Goal: Task Accomplishment & Management: Use online tool/utility

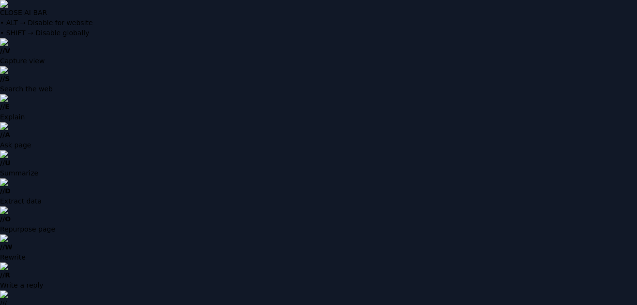
type input "**********"
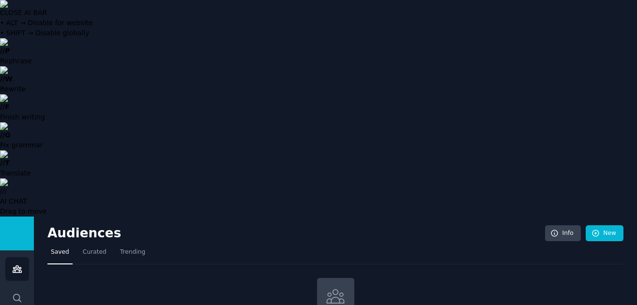
type input "beekeepers"
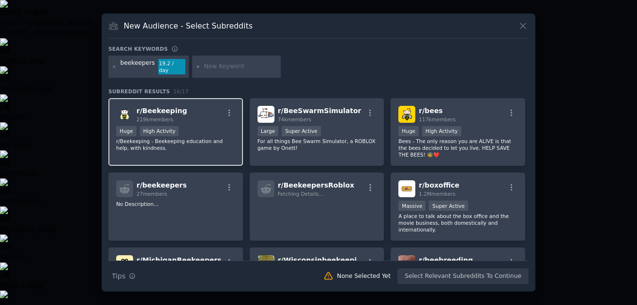
click at [212, 151] on div "r/ Beekeeping 219k members Huge High Activity r/Beekeeping - Beekeeping educati…" at bounding box center [175, 132] width 135 height 68
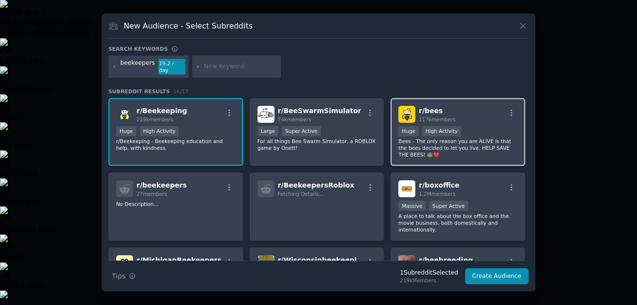
click at [462, 140] on p "Bees - The only reason you are ALIVE is that the bees decided to let you live. …" at bounding box center [457, 148] width 119 height 20
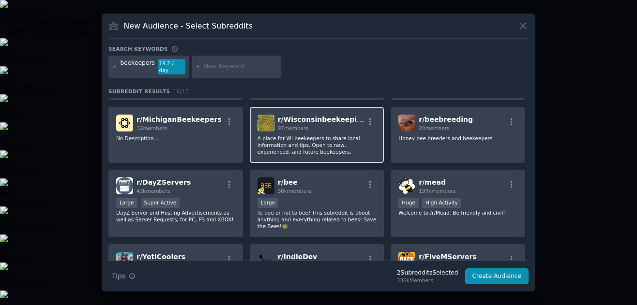
scroll to position [142, 0]
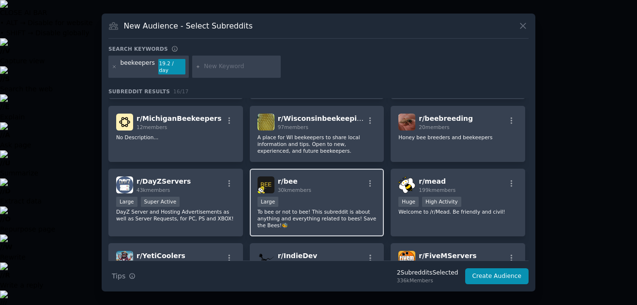
click at [332, 211] on p "To bee or not to bee! This subreddit is about anything and everything related t…" at bounding box center [316, 219] width 119 height 20
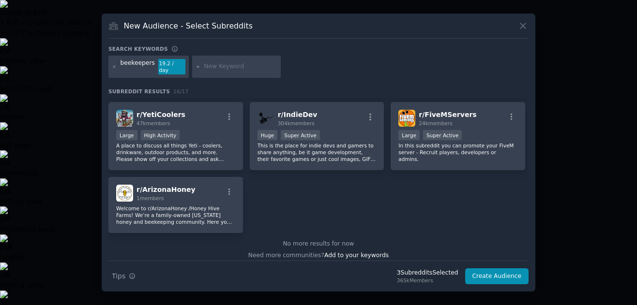
scroll to position [289, 0]
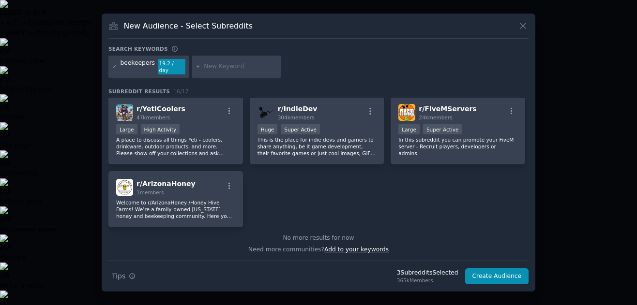
click at [345, 248] on span "Add to your keywords" at bounding box center [356, 249] width 64 height 7
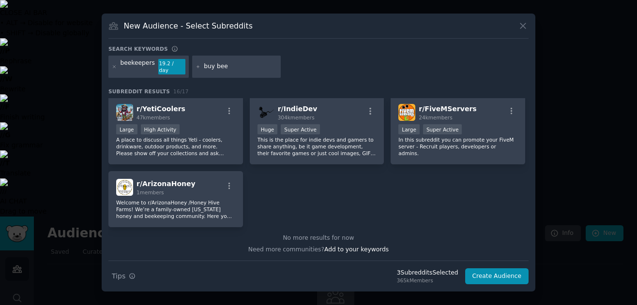
type input "buy bees"
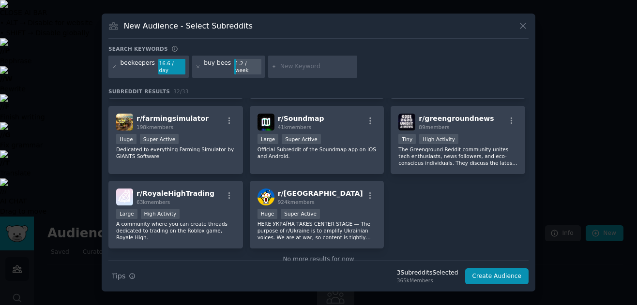
scroll to position [635, 0]
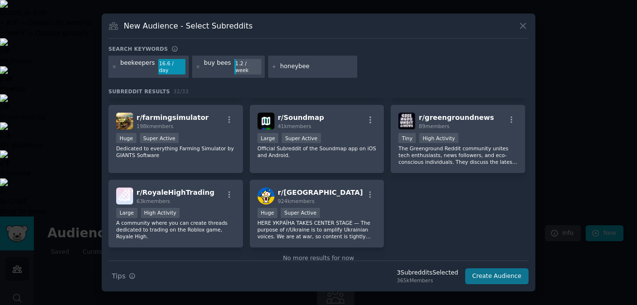
type input "honeybees"
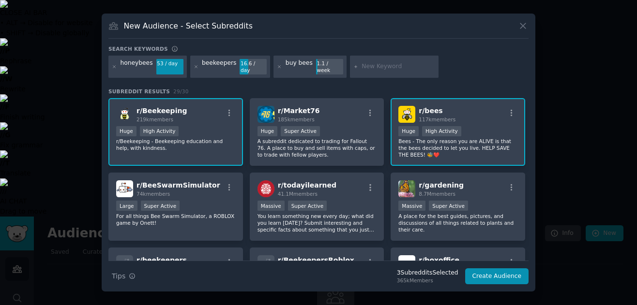
scroll to position [4, 0]
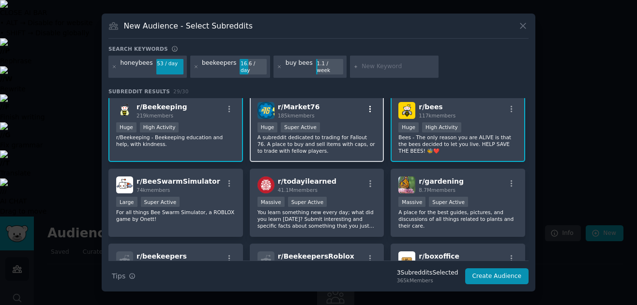
click at [369, 109] on icon "button" at bounding box center [370, 109] width 9 height 9
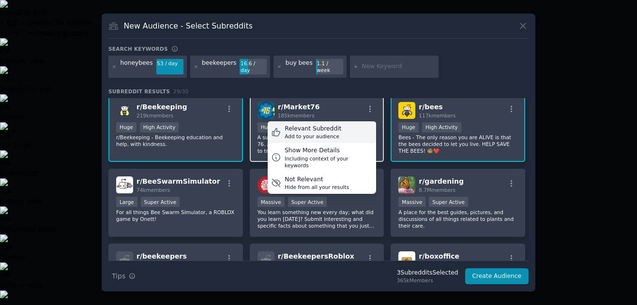
scroll to position [0, 0]
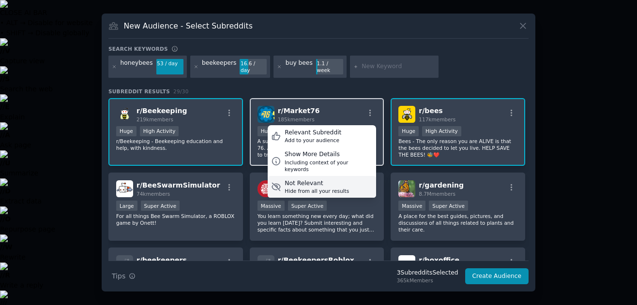
click at [336, 180] on div "Not Relevant" at bounding box center [317, 184] width 64 height 9
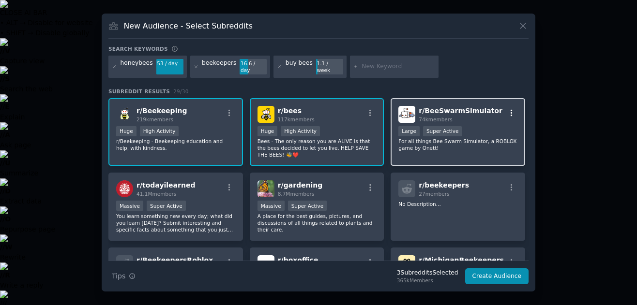
click at [510, 109] on icon "button" at bounding box center [511, 113] width 9 height 9
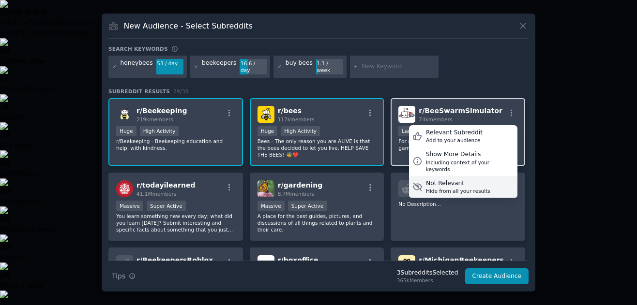
click at [464, 180] on div "Not Relevant" at bounding box center [458, 184] width 64 height 9
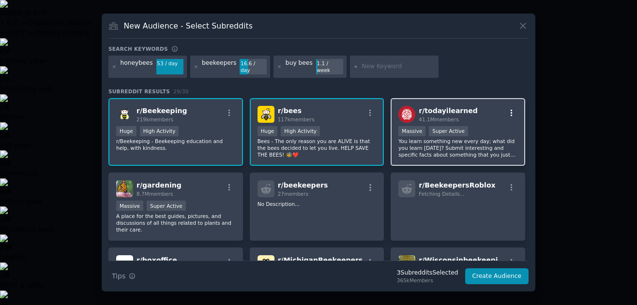
click at [512, 109] on icon "button" at bounding box center [511, 113] width 9 height 9
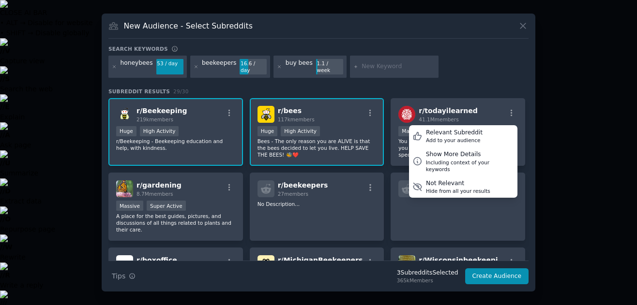
click at [386, 155] on div "r/ Beekeeping 219k members Huge High Activity r/Beekeeping - Beekeeping educati…" at bounding box center [318, 231] width 420 height 267
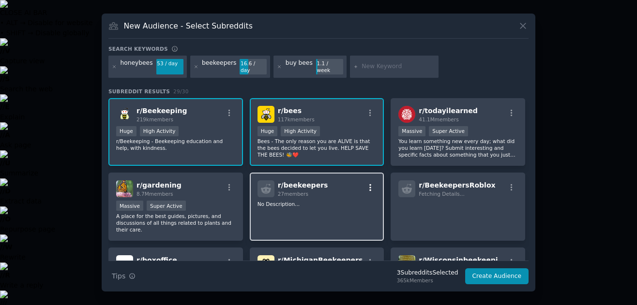
click at [370, 185] on icon "button" at bounding box center [370, 187] width 9 height 9
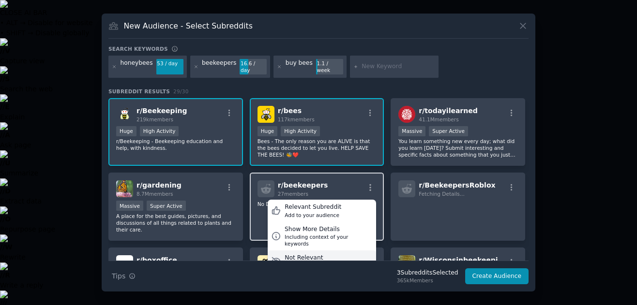
click at [336, 263] on div "Hide from all your results" at bounding box center [317, 266] width 64 height 7
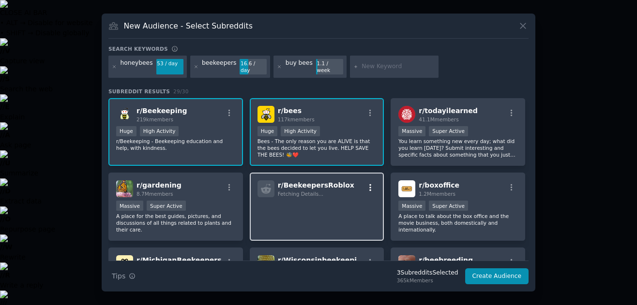
click at [370, 183] on icon "button" at bounding box center [370, 187] width 9 height 9
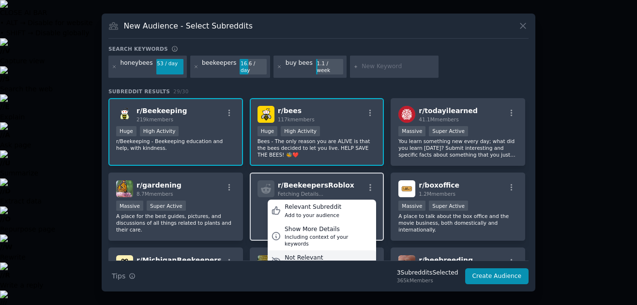
click at [340, 263] on div "Hide from all your results" at bounding box center [317, 266] width 64 height 7
click at [318, 263] on div "Hide from all your results" at bounding box center [317, 266] width 64 height 7
click at [302, 254] on div "Not Relevant" at bounding box center [317, 258] width 64 height 9
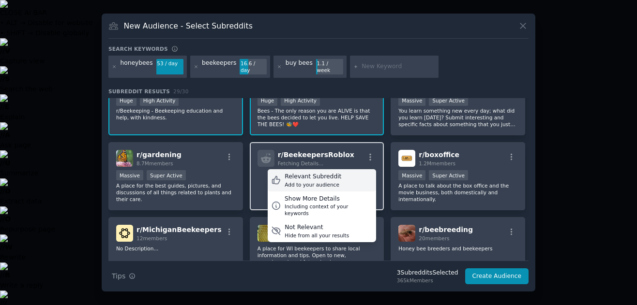
scroll to position [37, 0]
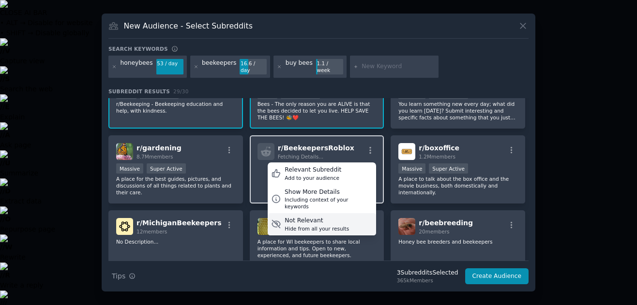
click at [325, 225] on div "Hide from all your results" at bounding box center [317, 228] width 64 height 7
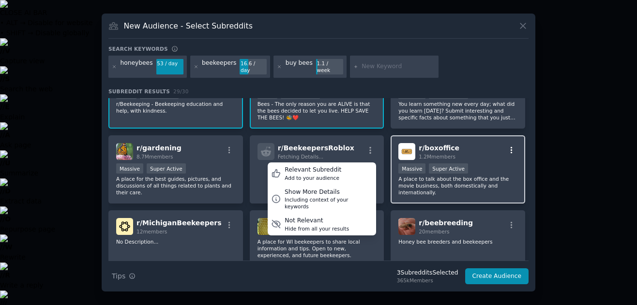
click at [507, 146] on icon "button" at bounding box center [511, 150] width 9 height 9
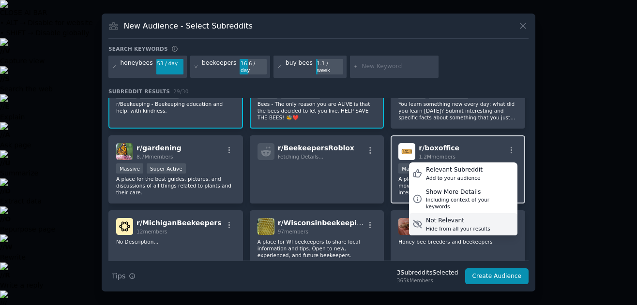
click at [439, 217] on div "Not Relevant" at bounding box center [458, 221] width 64 height 9
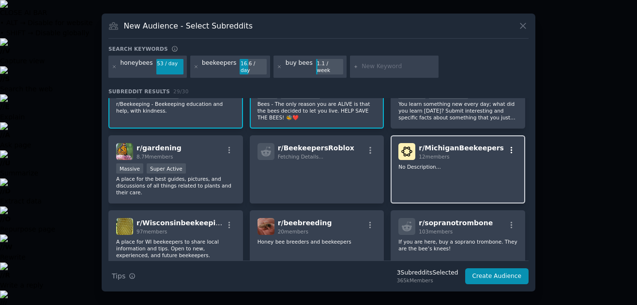
click at [505, 147] on button "button" at bounding box center [511, 150] width 12 height 9
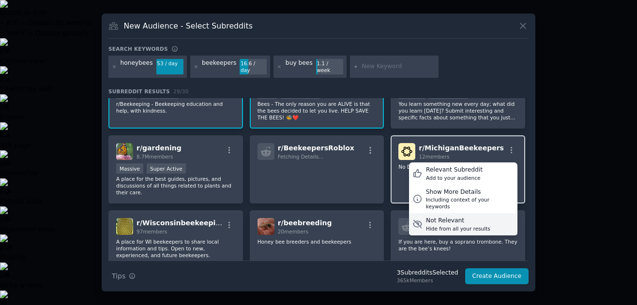
click at [468, 217] on div "Not Relevant" at bounding box center [458, 221] width 64 height 9
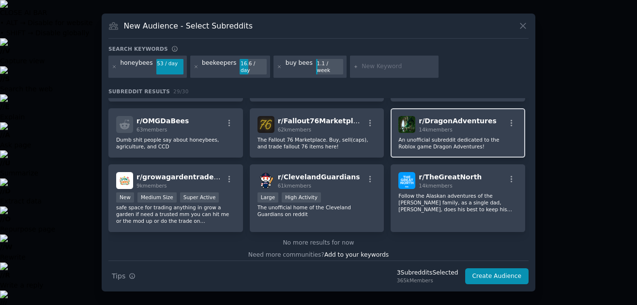
scroll to position [413, 0]
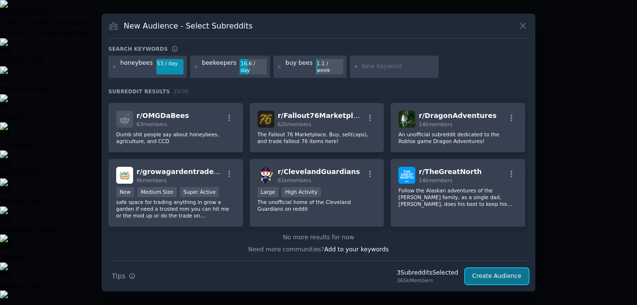
click at [495, 274] on button "Create Audience" at bounding box center [497, 277] width 64 height 16
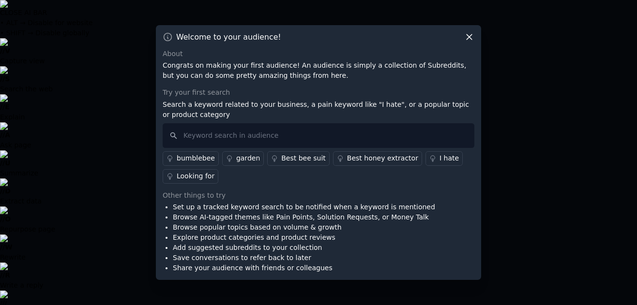
click at [439, 160] on div "I hate" at bounding box center [448, 158] width 19 height 10
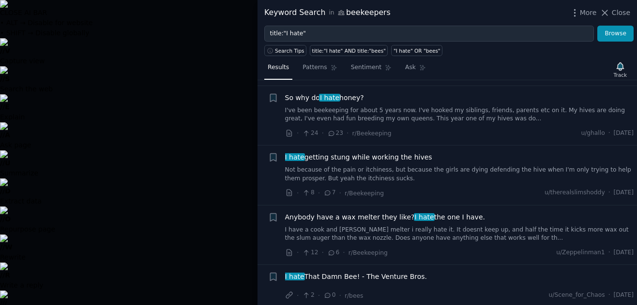
scroll to position [1192, 0]
click at [620, 13] on span "Close" at bounding box center [621, 13] width 18 height 10
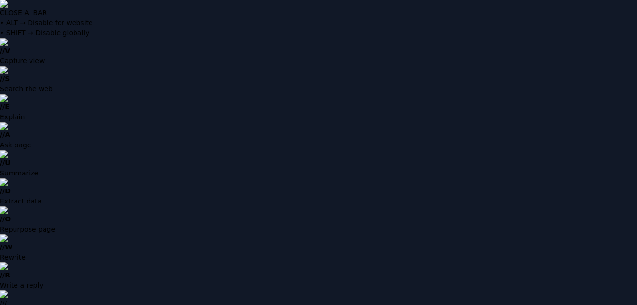
scroll to position [28, 0]
